Goal: Transaction & Acquisition: Purchase product/service

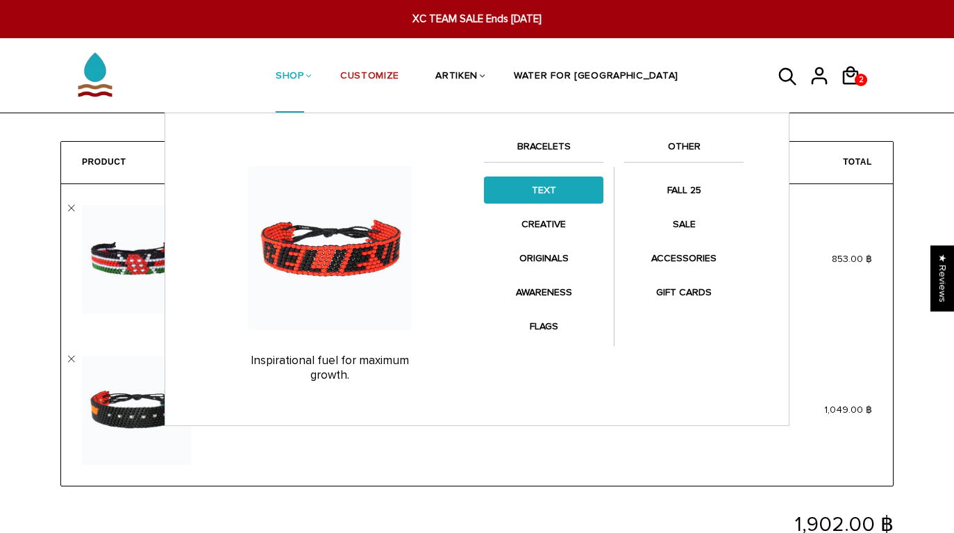
click at [548, 178] on link "TEXT" at bounding box center [543, 189] width 119 height 27
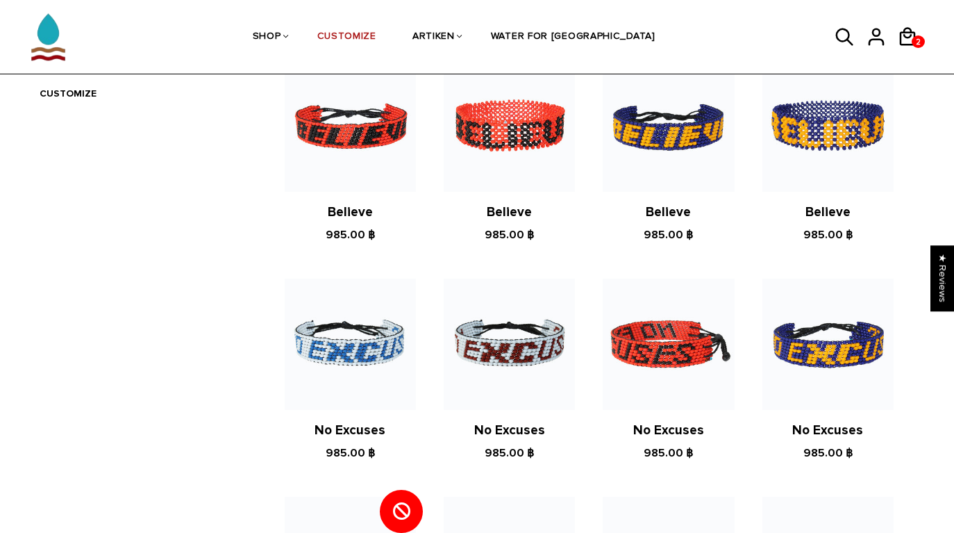
scroll to position [544, 0]
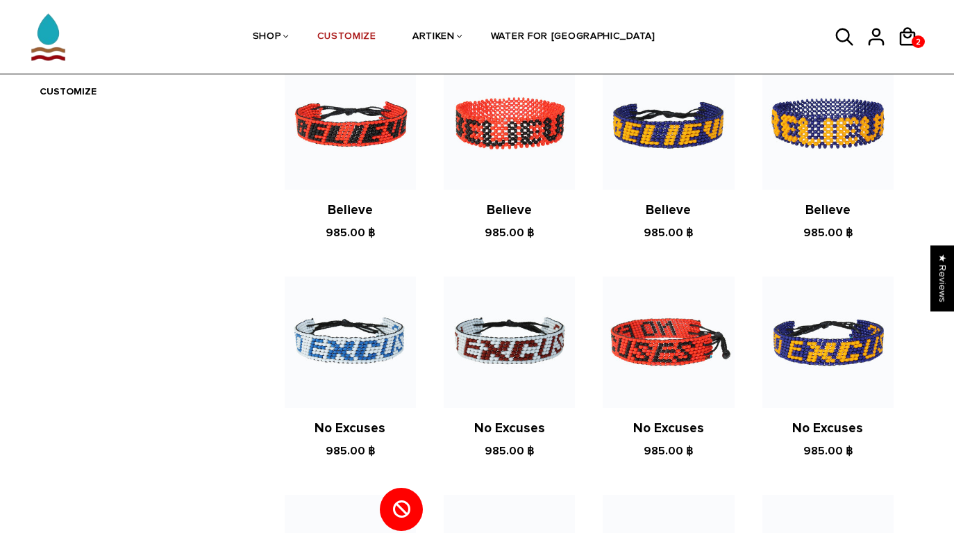
click at [662, 351] on img at bounding box center [668, 341] width 131 height 131
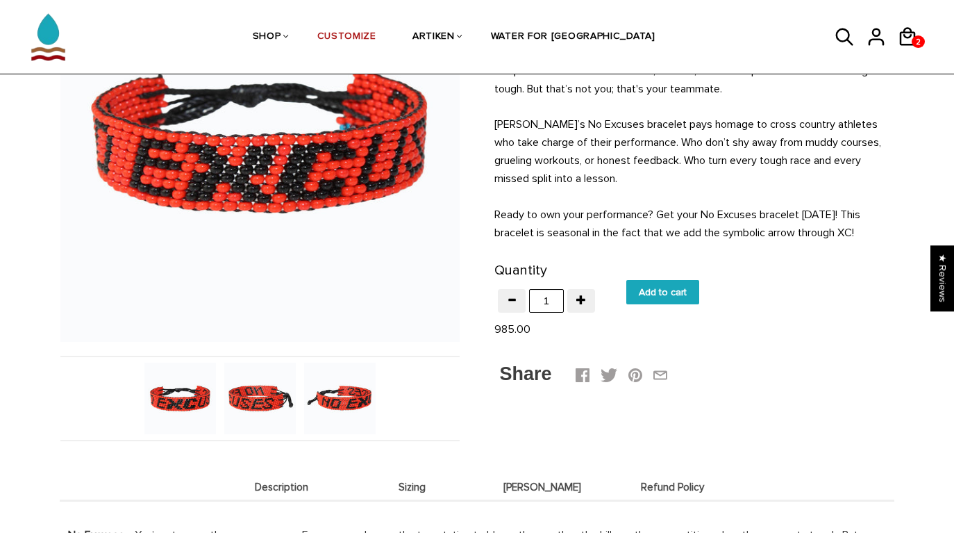
scroll to position [189, 0]
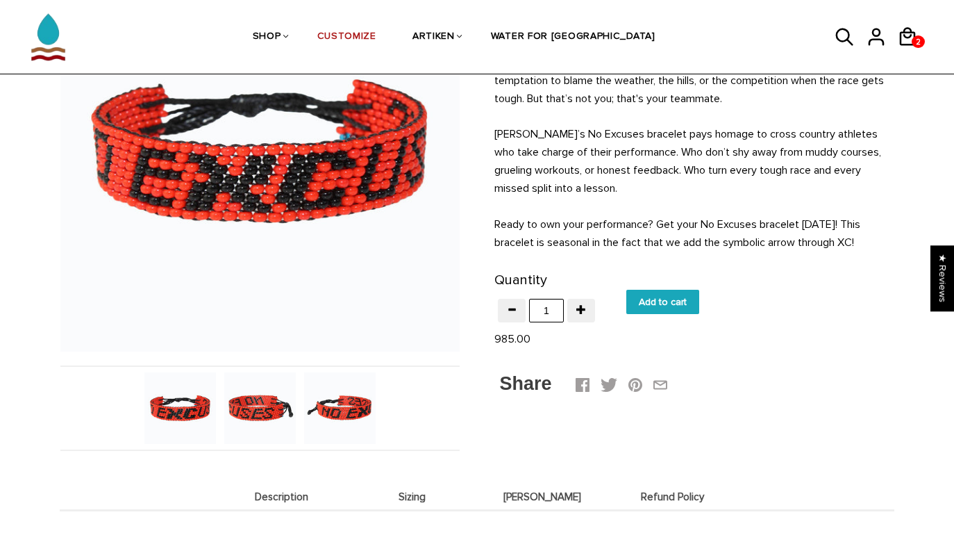
click at [679, 301] on input "Add to cart" at bounding box center [662, 302] width 73 height 24
type input "Add to cart"
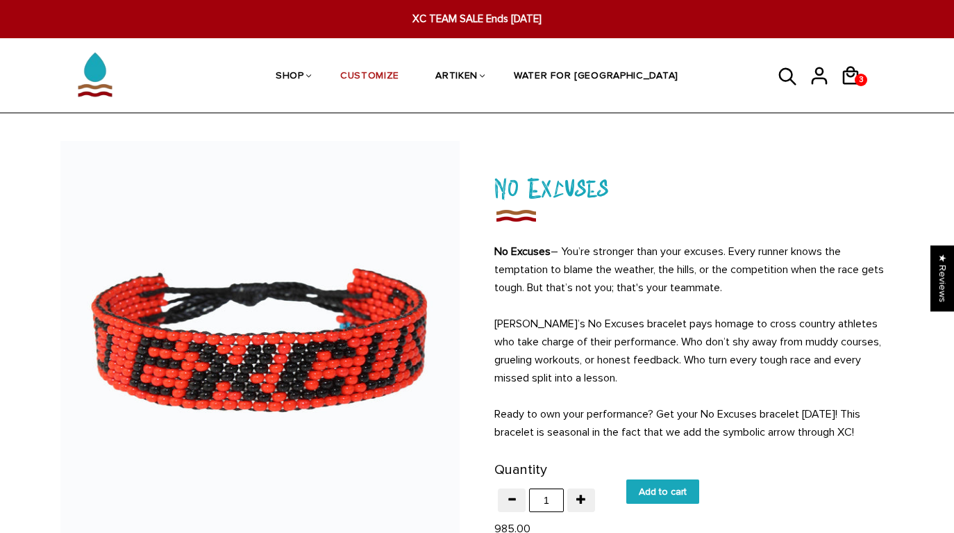
scroll to position [189, 0]
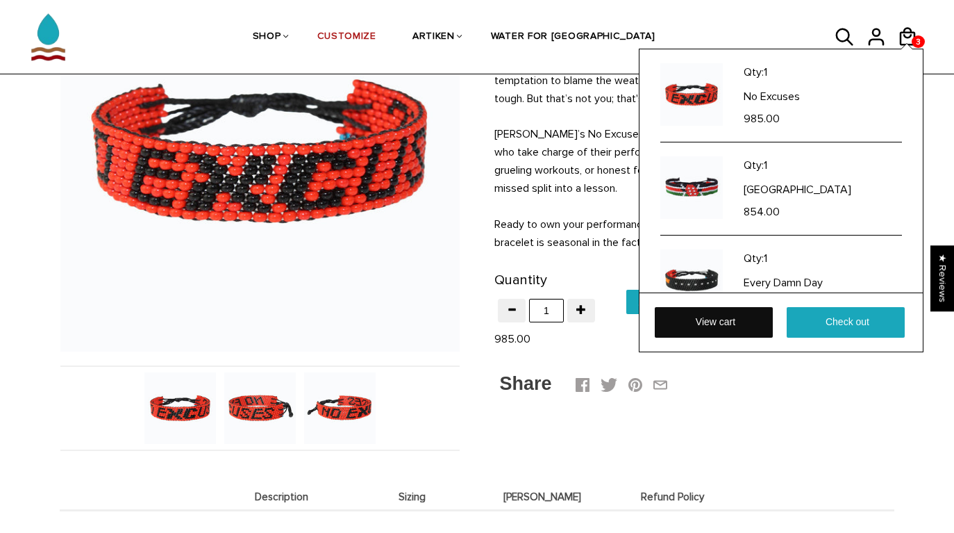
click at [746, 319] on link "View cart" at bounding box center [714, 322] width 118 height 31
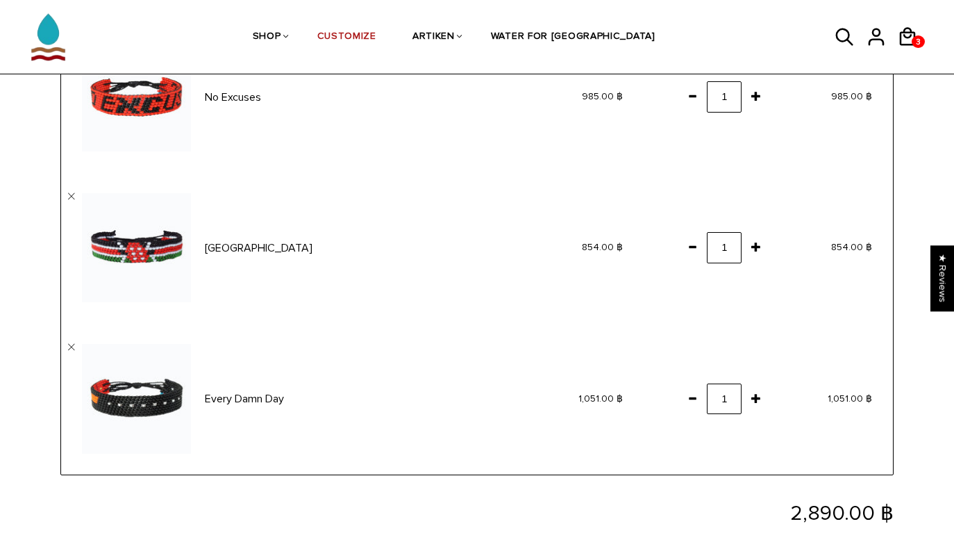
scroll to position [150, 0]
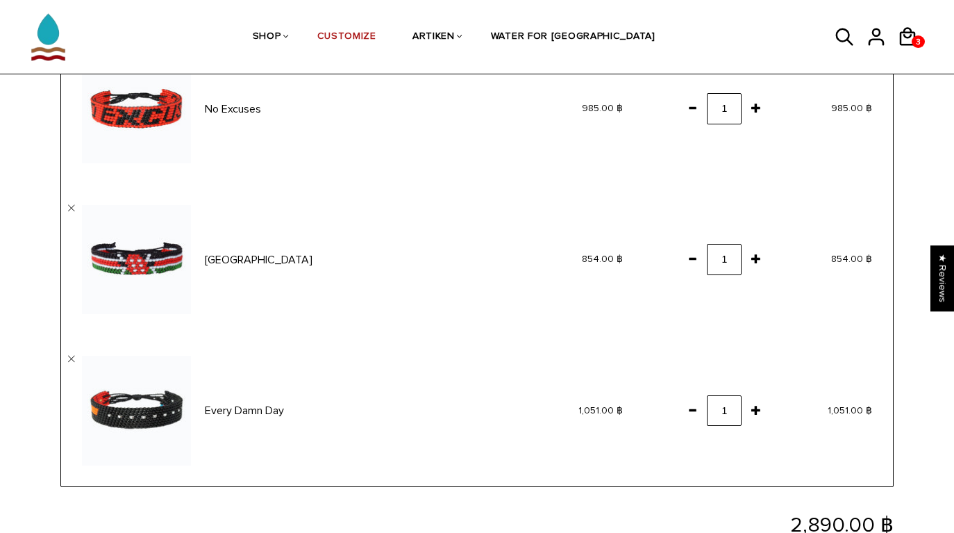
click at [693, 411] on span at bounding box center [692, 409] width 24 height 25
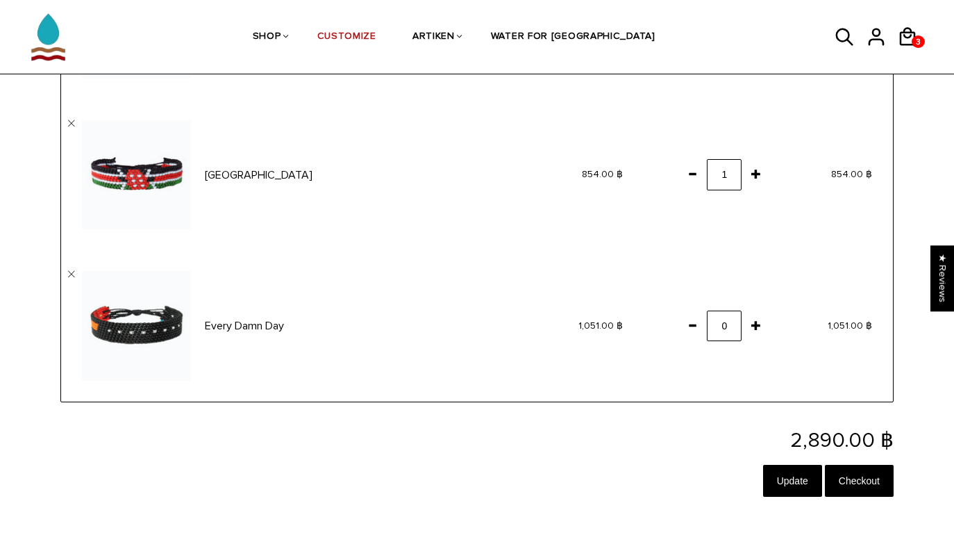
scroll to position [244, 0]
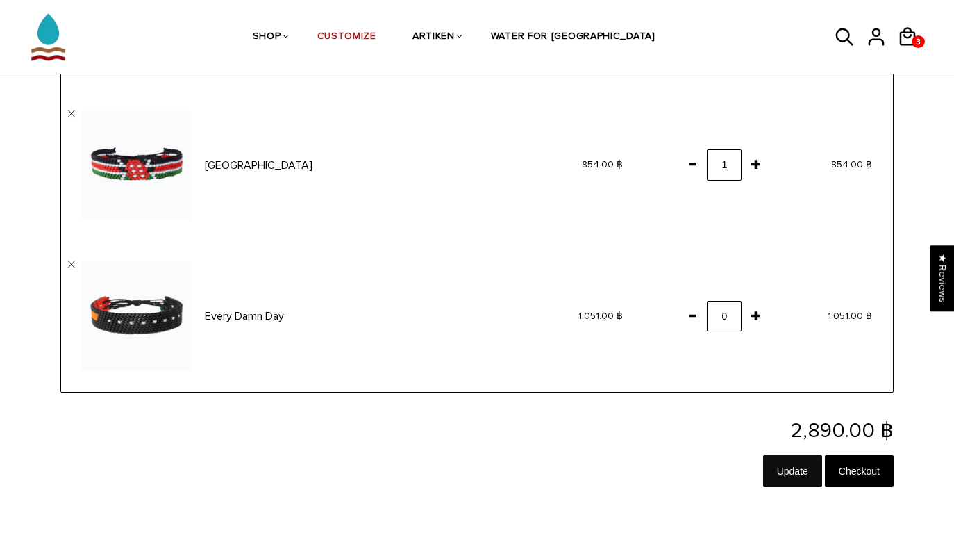
click at [785, 470] on input "Update" at bounding box center [792, 471] width 59 height 32
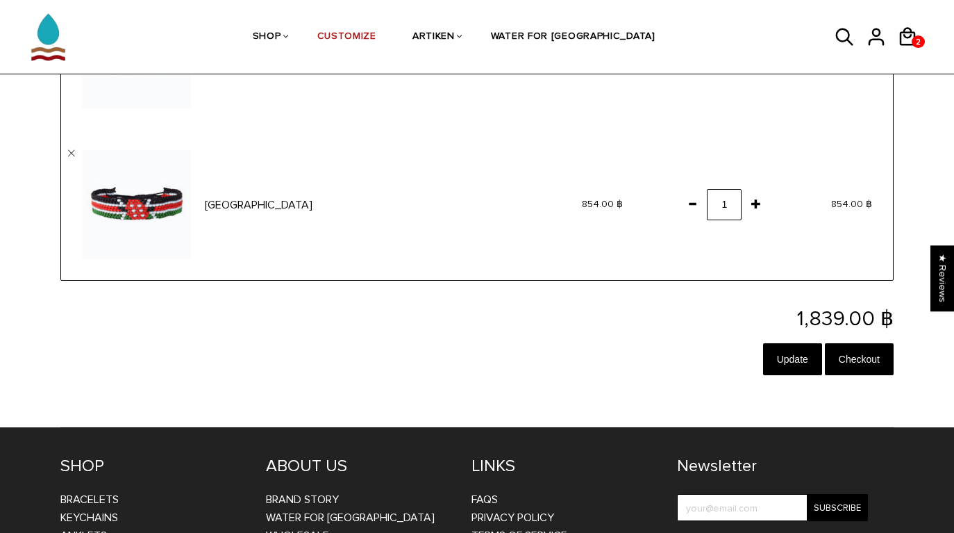
scroll to position [221, 0]
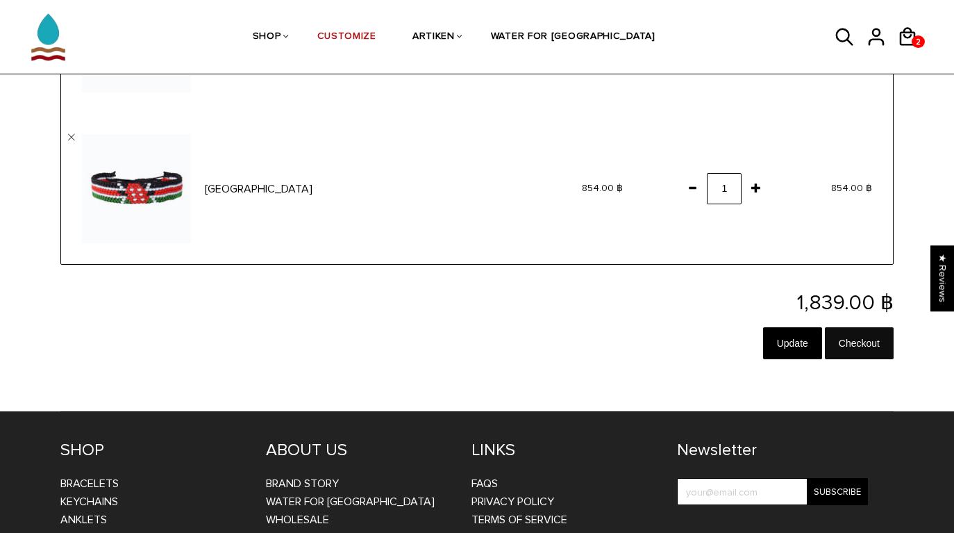
click at [866, 340] on input "Checkout" at bounding box center [859, 343] width 69 height 32
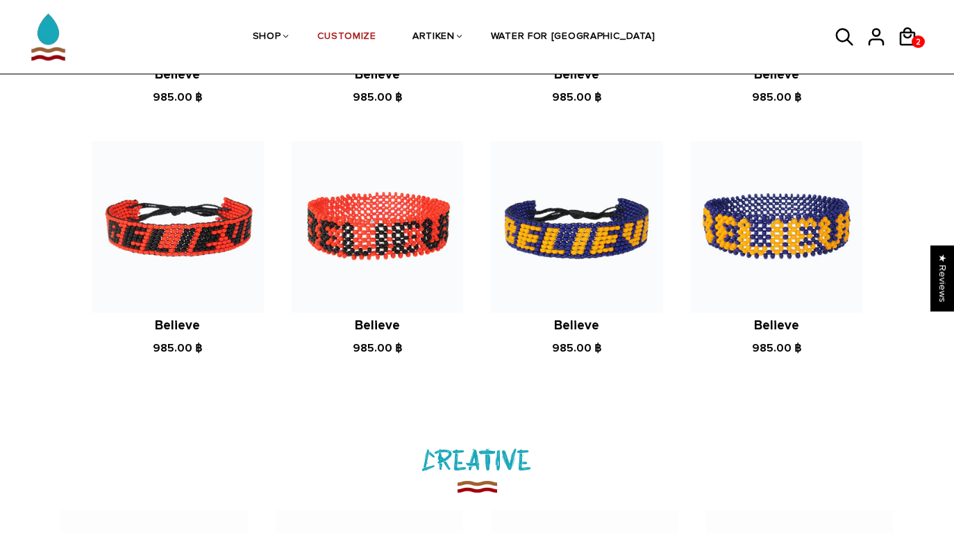
scroll to position [1182, 0]
